Goal: Check status: Check status

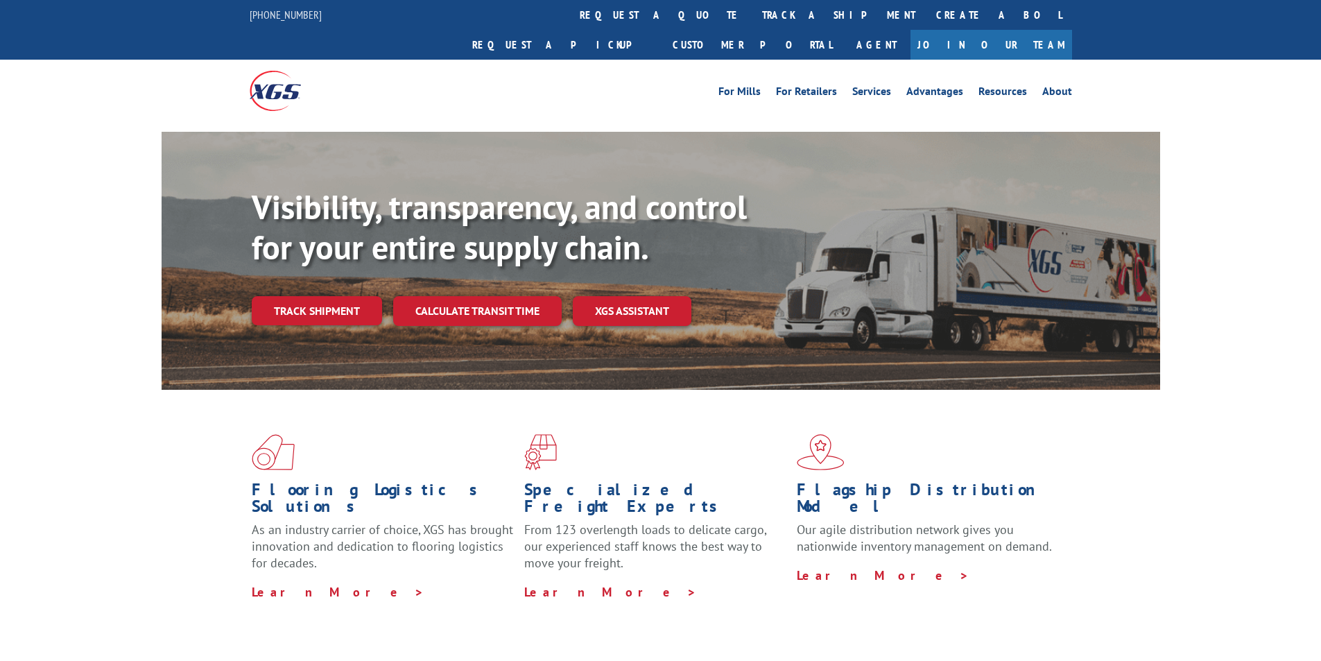
click at [752, 17] on link "track a shipment" at bounding box center [839, 15] width 174 height 30
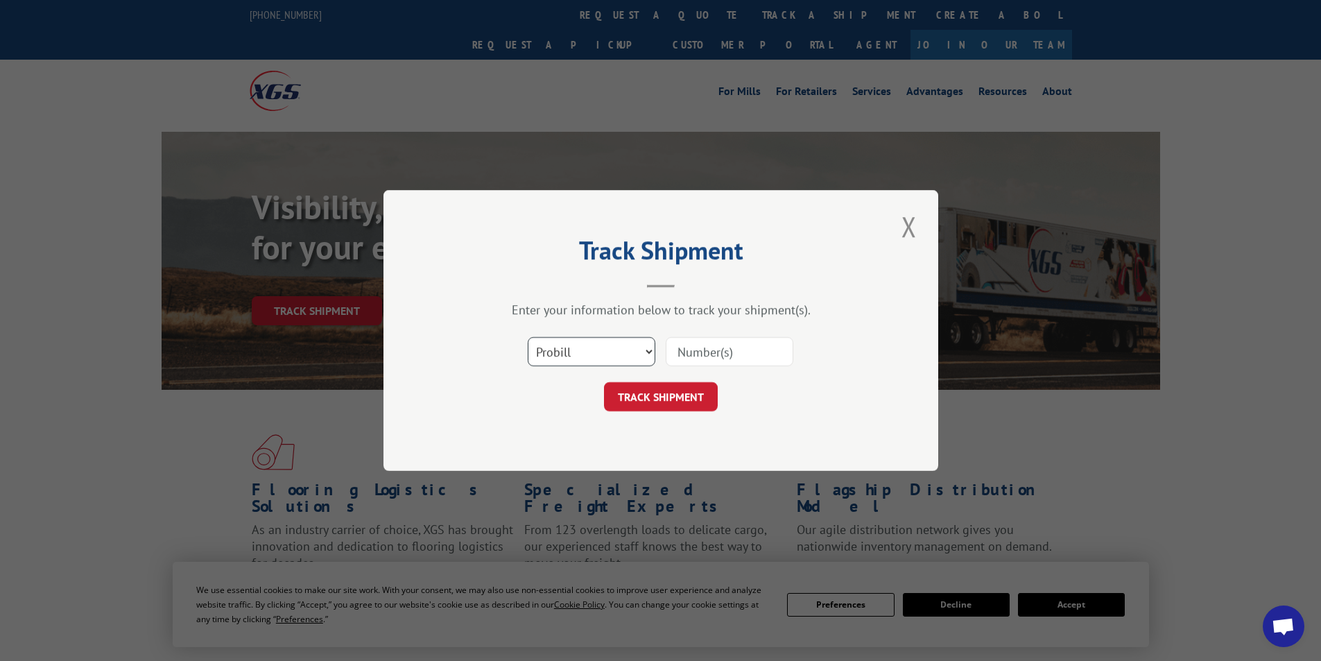
click at [650, 350] on select "Select category... Probill BOL PO" at bounding box center [592, 351] width 128 height 29
select select "bol"
click at [528, 337] on select "Select category... Probill BOL PO" at bounding box center [592, 351] width 128 height 29
click at [696, 352] on input at bounding box center [730, 351] width 128 height 29
type input "281786"
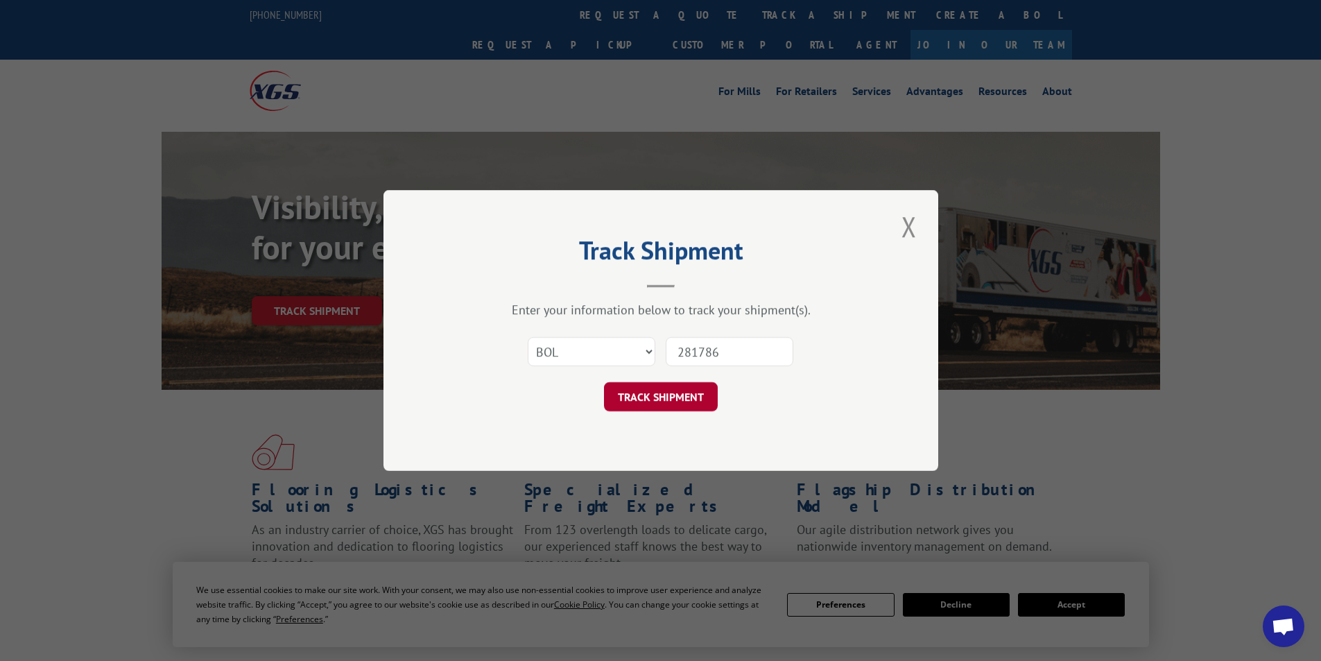
click at [672, 390] on button "TRACK SHIPMENT" at bounding box center [661, 396] width 114 height 29
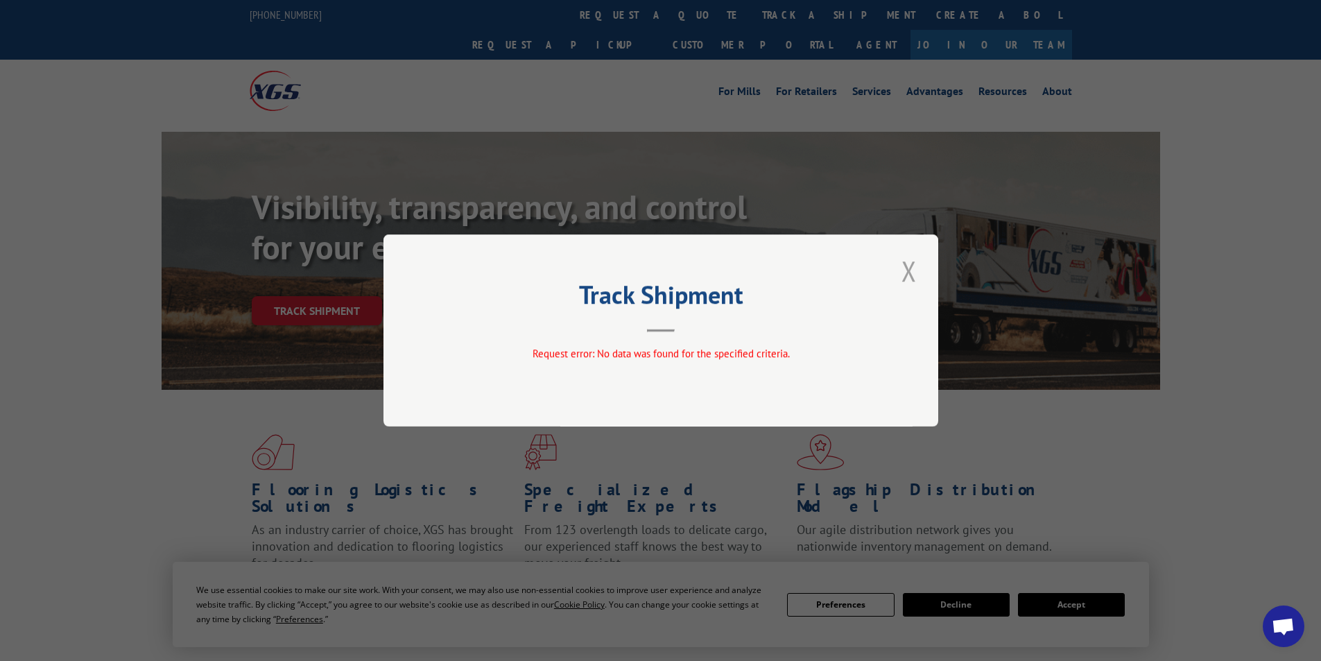
click at [917, 267] on button "Close modal" at bounding box center [909, 271] width 24 height 38
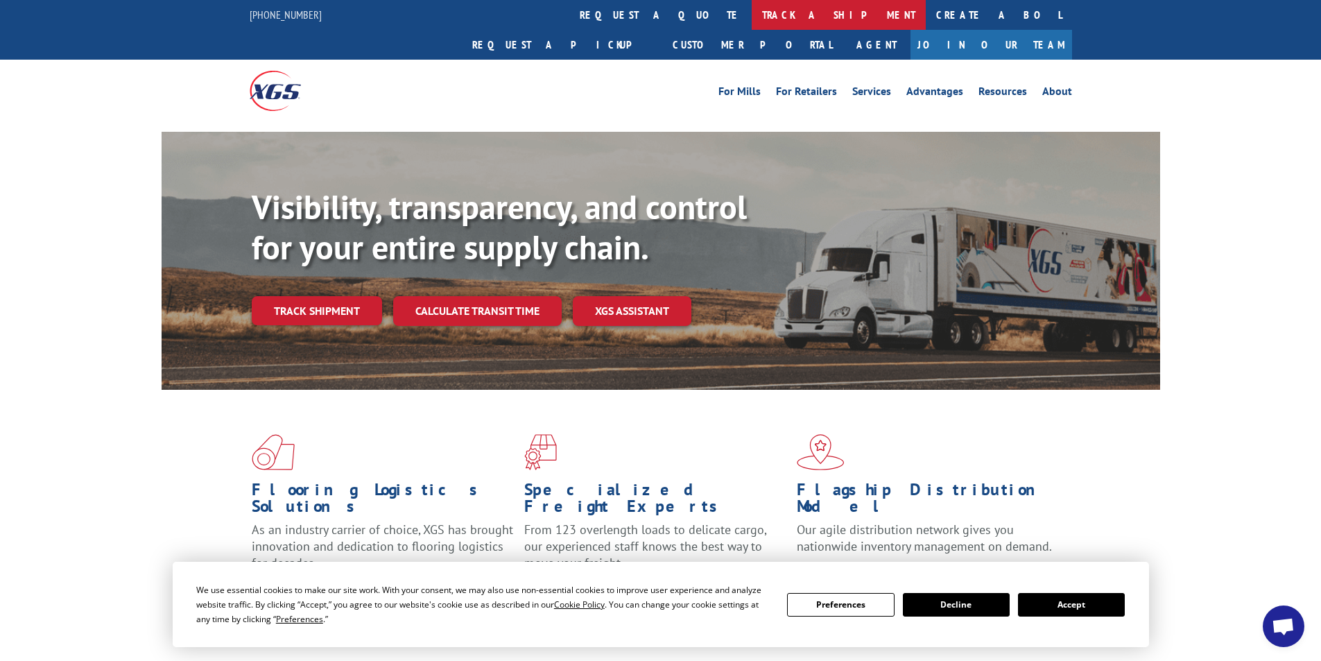
click at [752, 12] on link "track a shipment" at bounding box center [839, 15] width 174 height 30
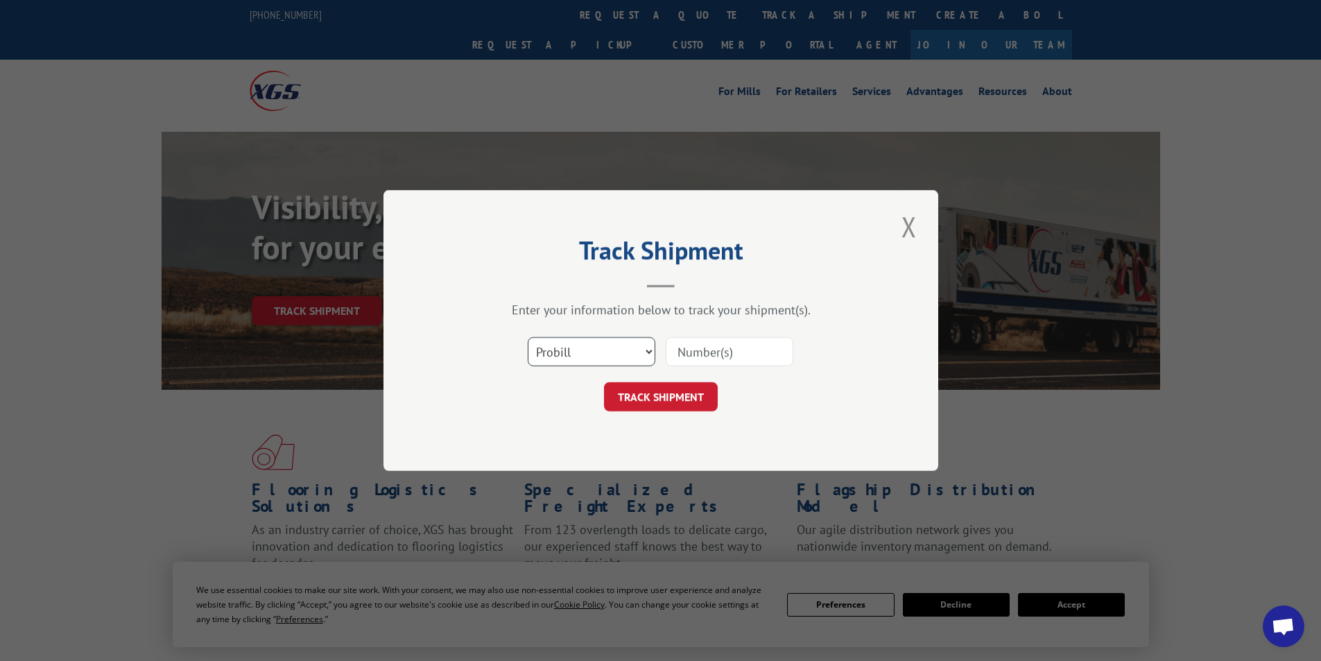
click at [651, 347] on select "Select category... Probill BOL PO" at bounding box center [592, 351] width 128 height 29
select select "bol"
click at [528, 337] on select "Select category... Probill BOL PO" at bounding box center [592, 351] width 128 height 29
click at [700, 352] on input at bounding box center [730, 351] width 128 height 29
type input "2817836"
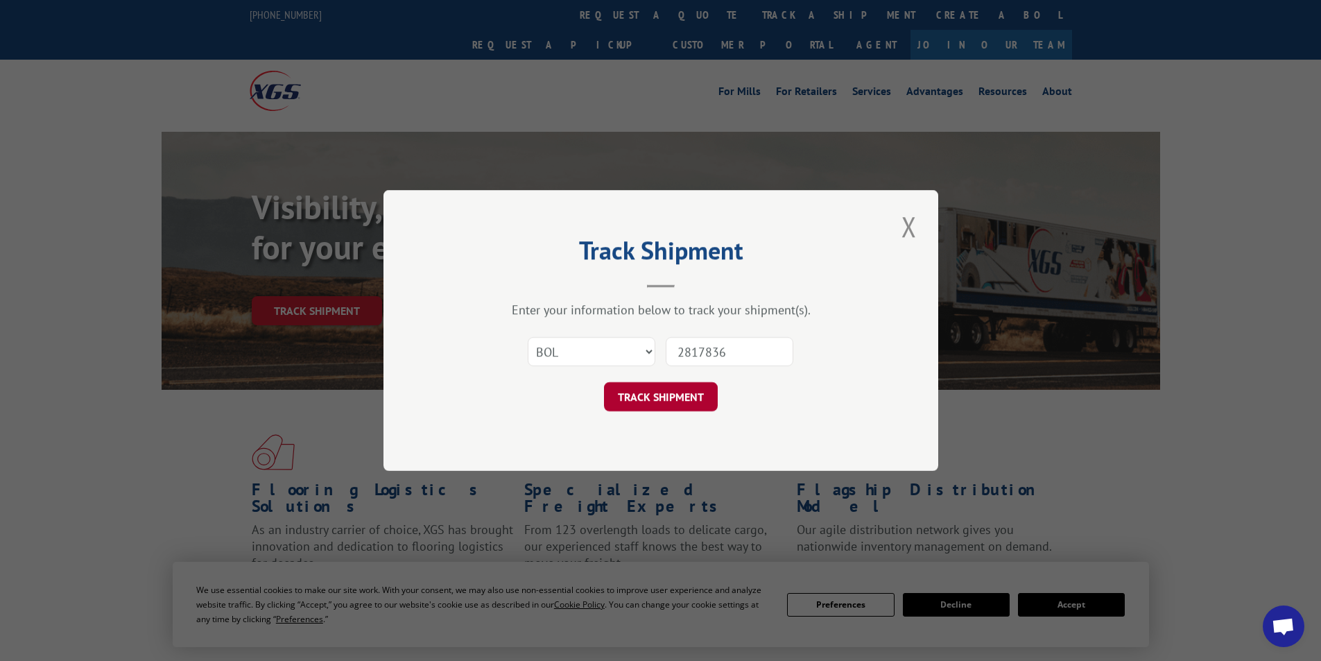
click at [648, 399] on button "TRACK SHIPMENT" at bounding box center [661, 396] width 114 height 29
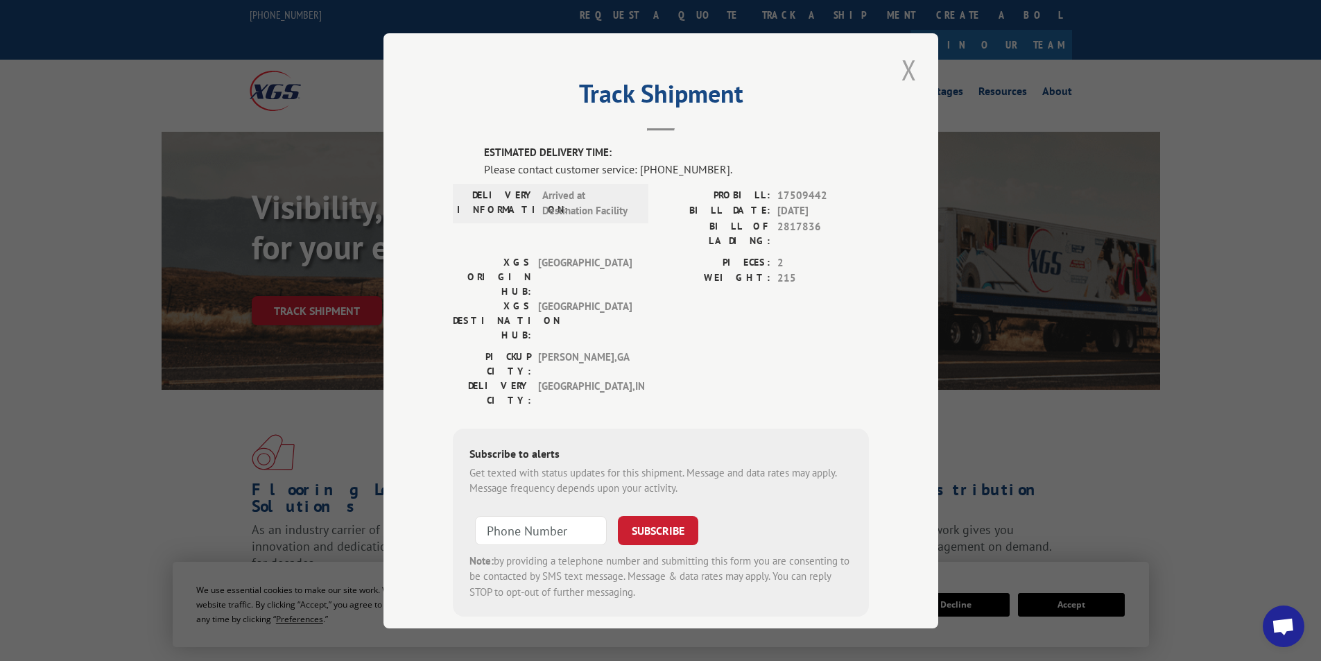
click at [901, 71] on button "Close modal" at bounding box center [909, 70] width 24 height 38
